Goal: Contribute content

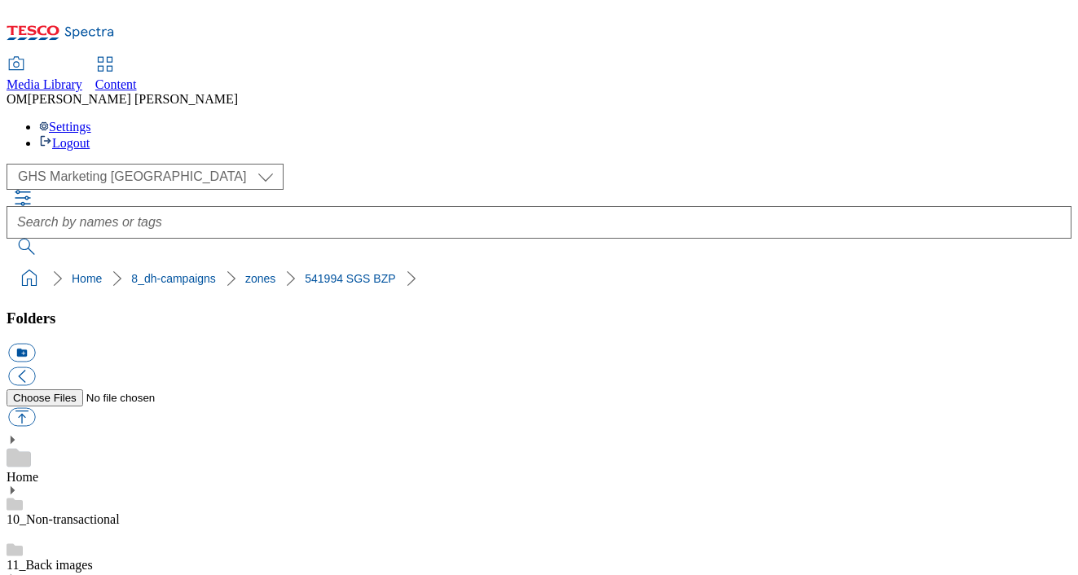
scroll to position [2338, 0]
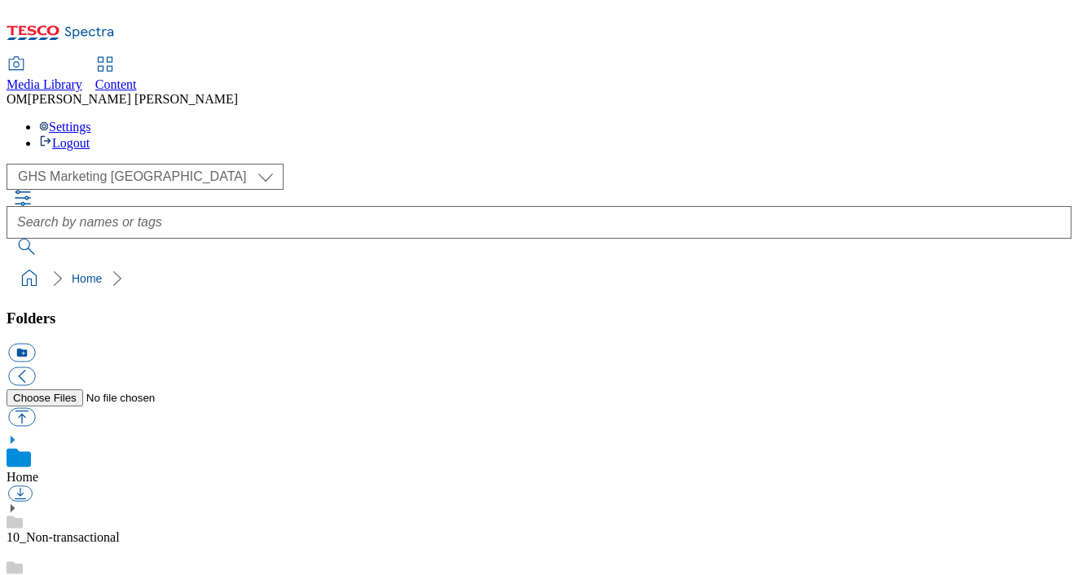
scroll to position [223, 0]
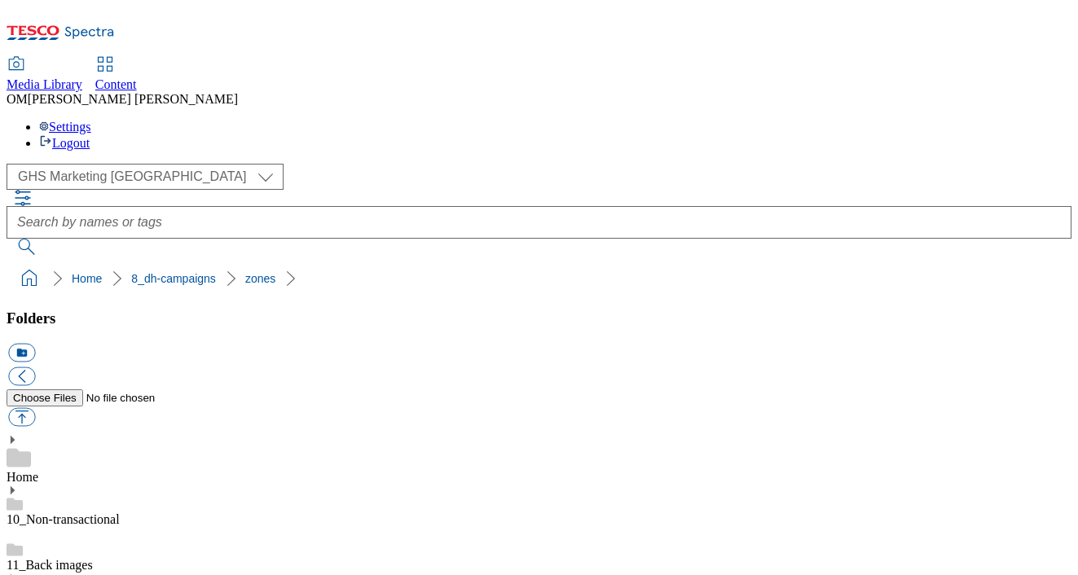
click at [35, 408] on button "button" at bounding box center [21, 417] width 27 height 19
type input "C:\fakepath\541994-SGS-Brand-Zone-Page-buylistheader-MM_v2.png"
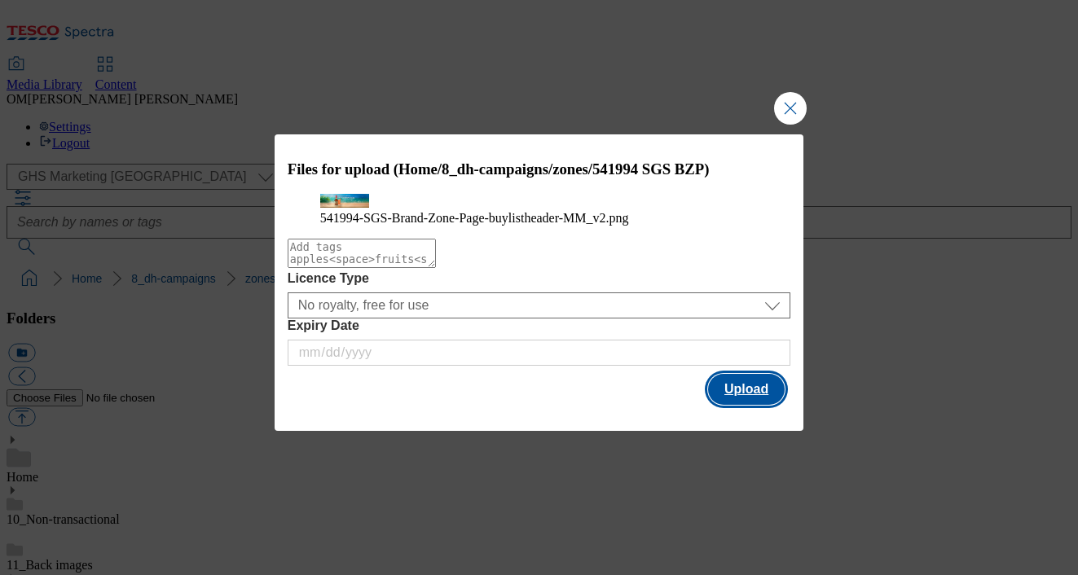
click at [749, 405] on button "Upload" at bounding box center [746, 389] width 77 height 31
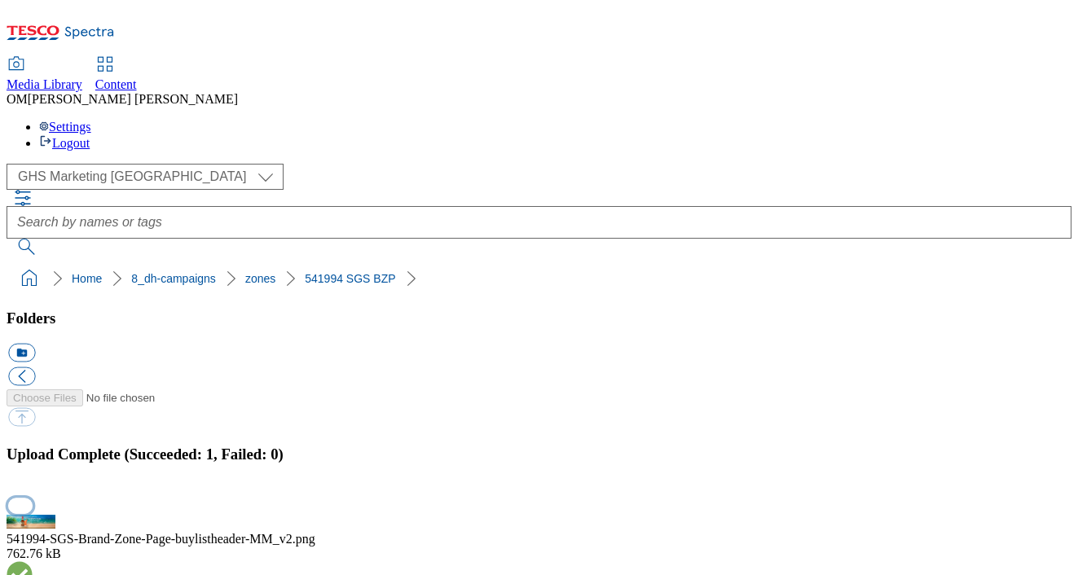
click at [33, 498] on button "button" at bounding box center [20, 505] width 24 height 15
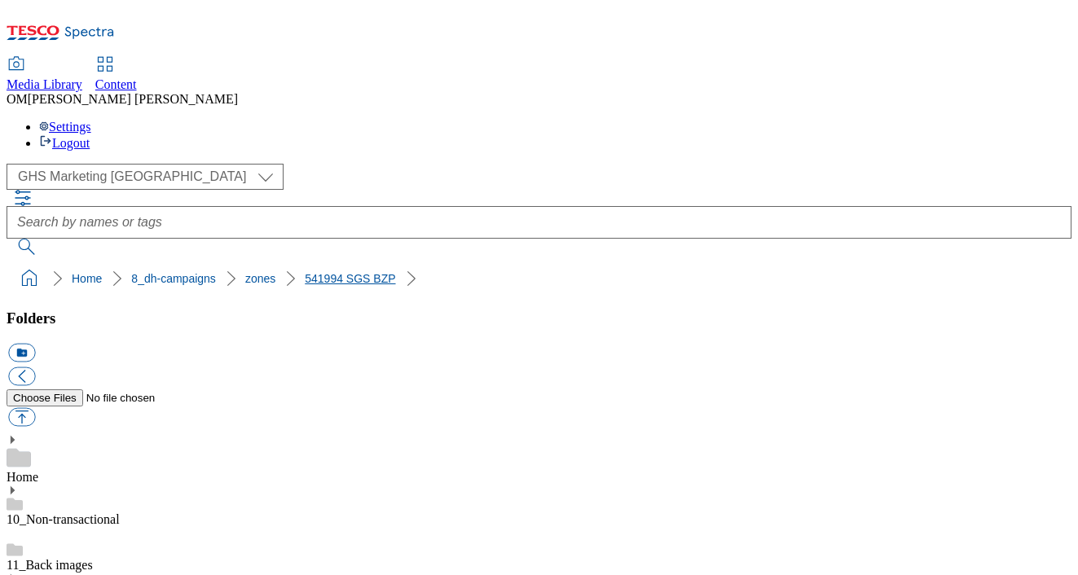
click at [305, 272] on link "541994 SGS BZP" at bounding box center [350, 278] width 90 height 13
